Goal: Information Seeking & Learning: Learn about a topic

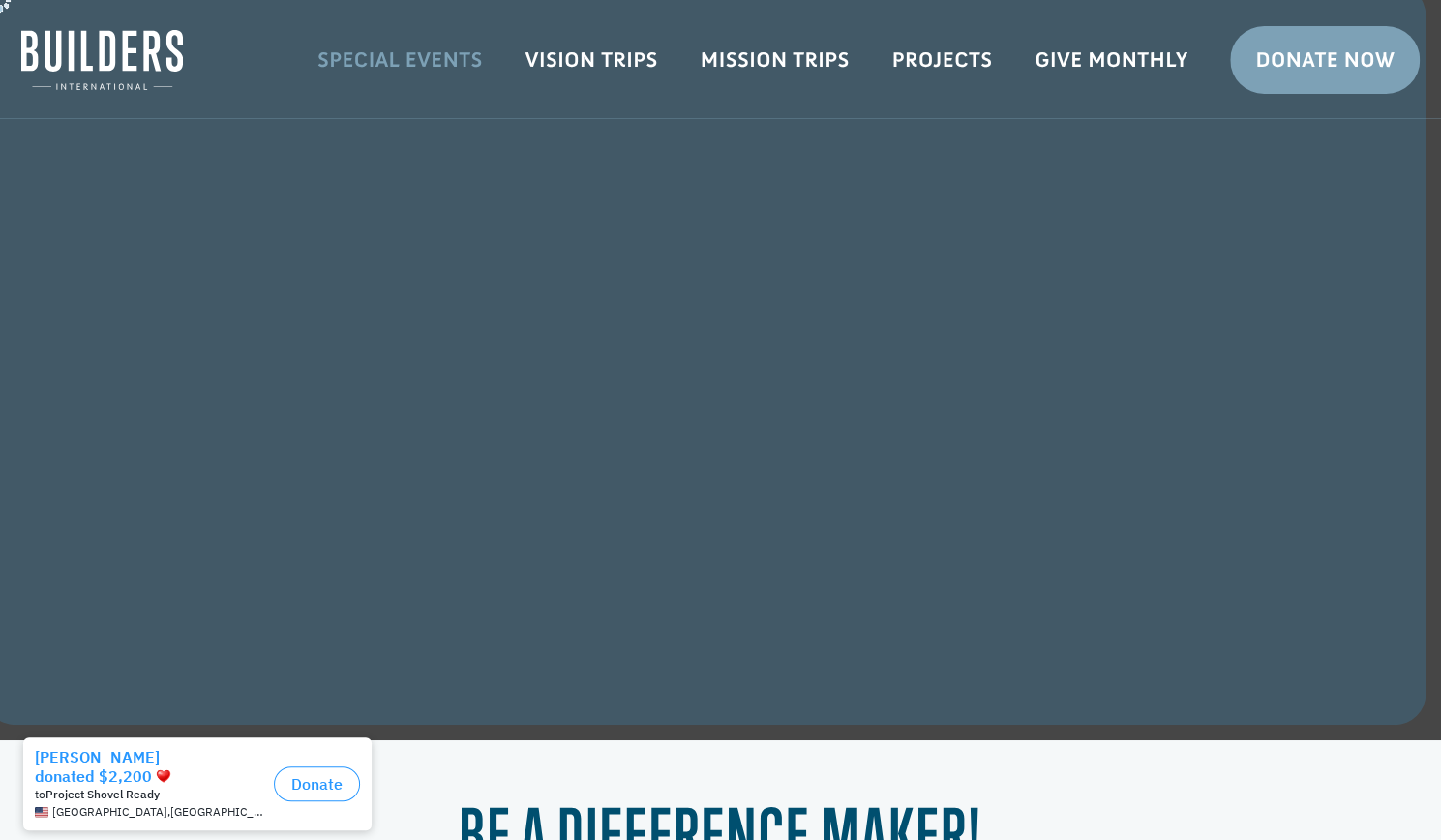
click at [464, 56] on link "Special Events" at bounding box center [400, 60] width 208 height 57
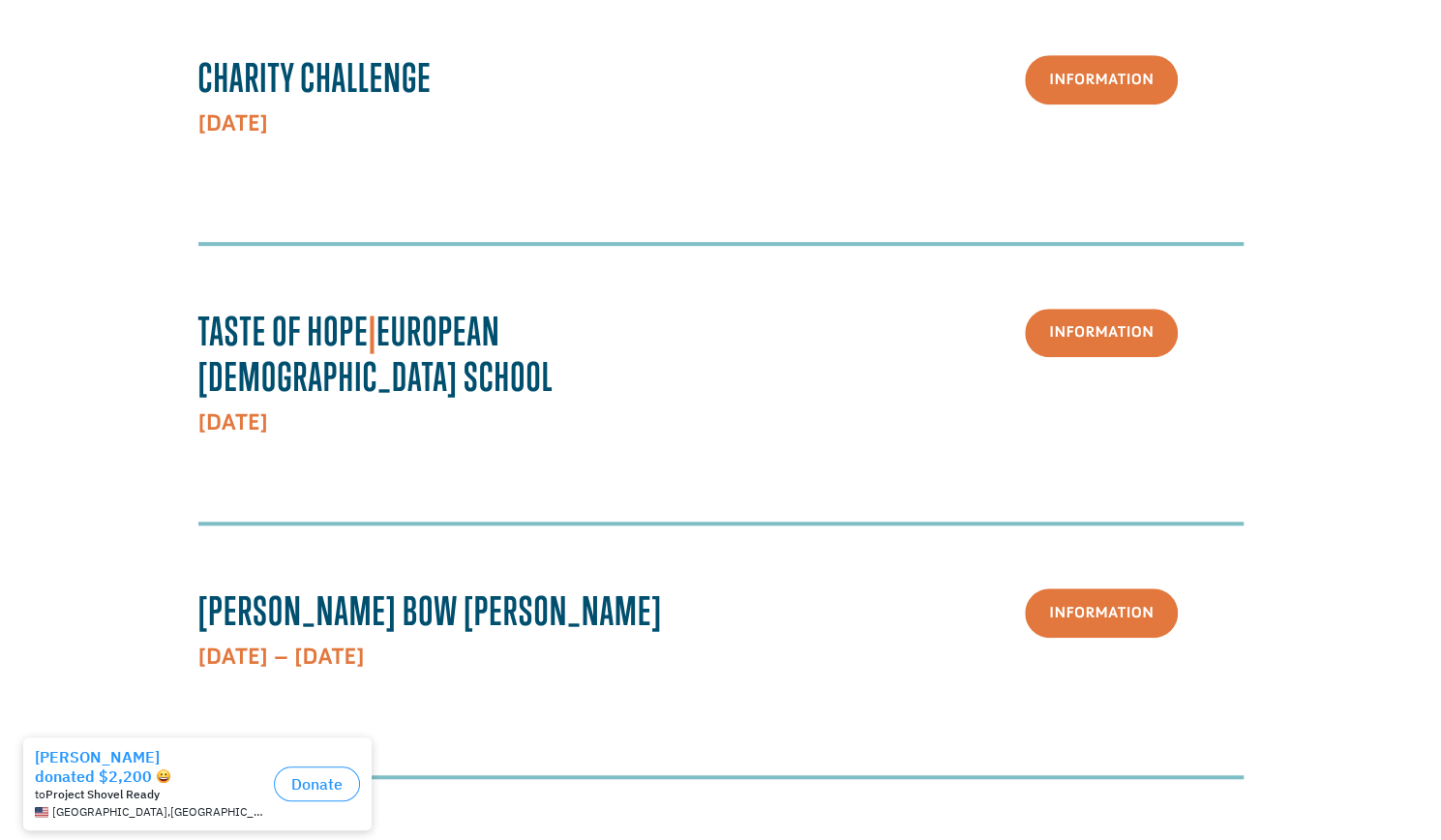
scroll to position [583, 0]
click at [1110, 340] on link "Information" at bounding box center [1101, 332] width 153 height 50
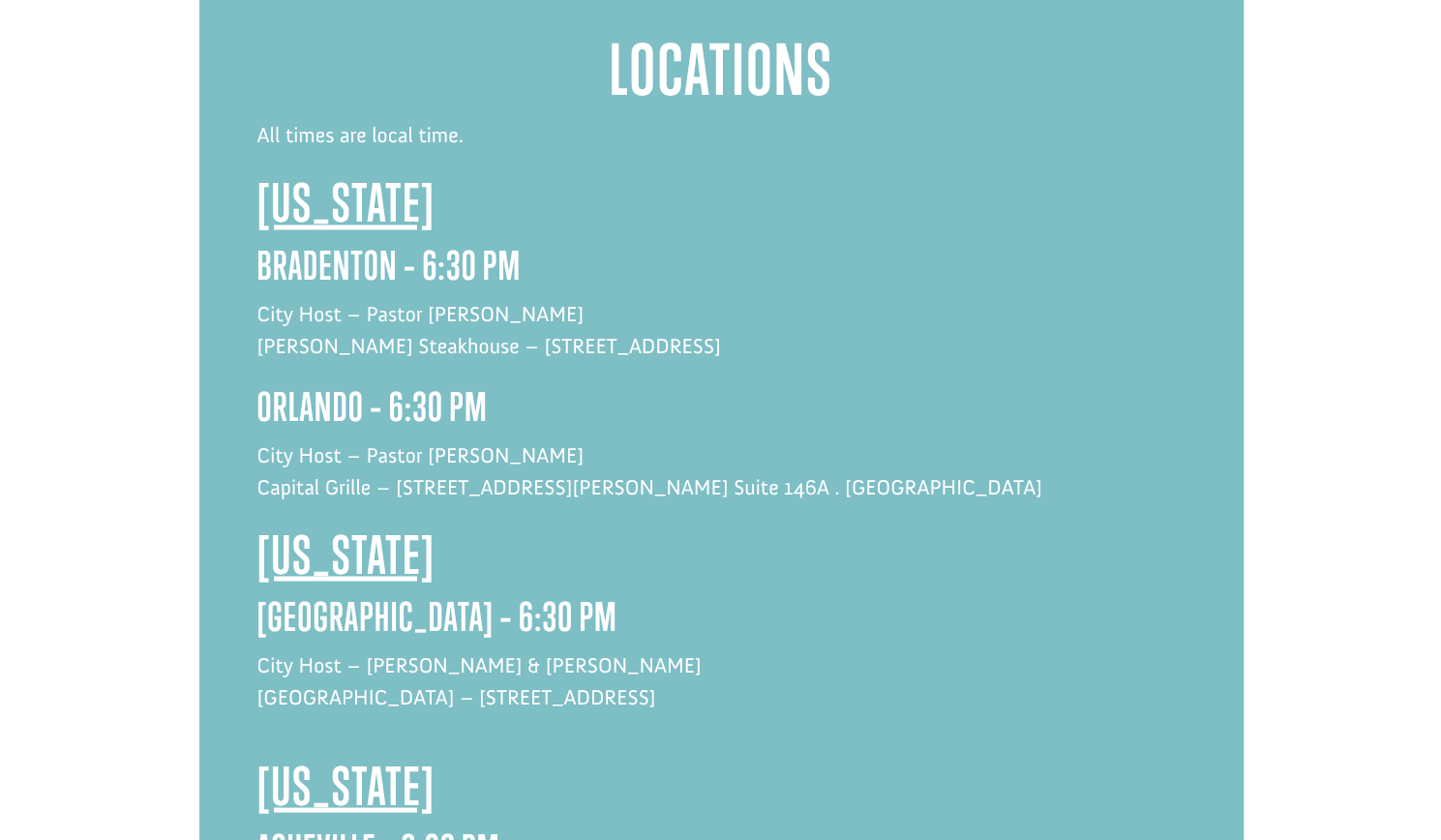
scroll to position [1760, 0]
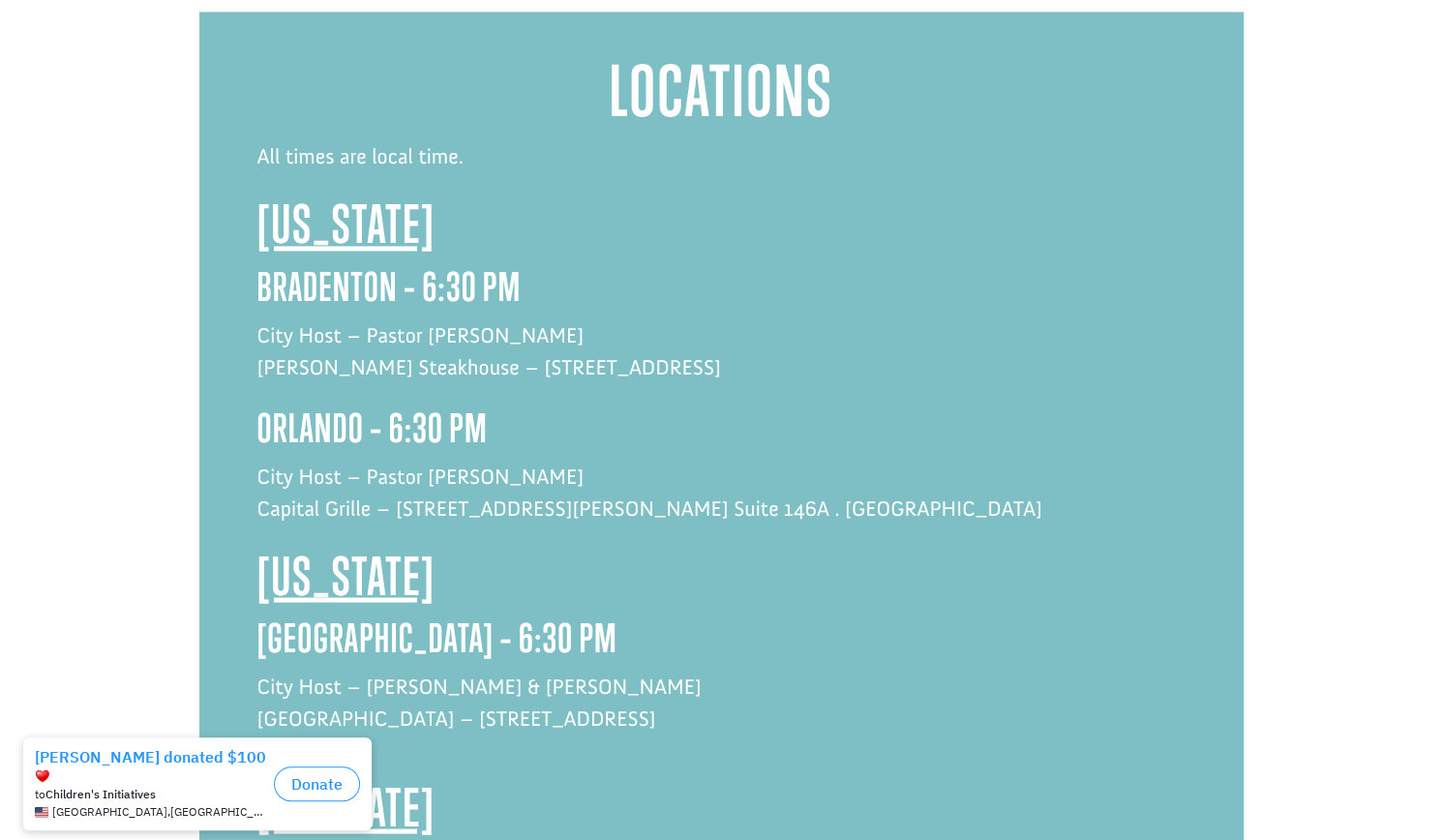
scroll to position [1740, 0]
